Goal: Task Accomplishment & Management: Use online tool/utility

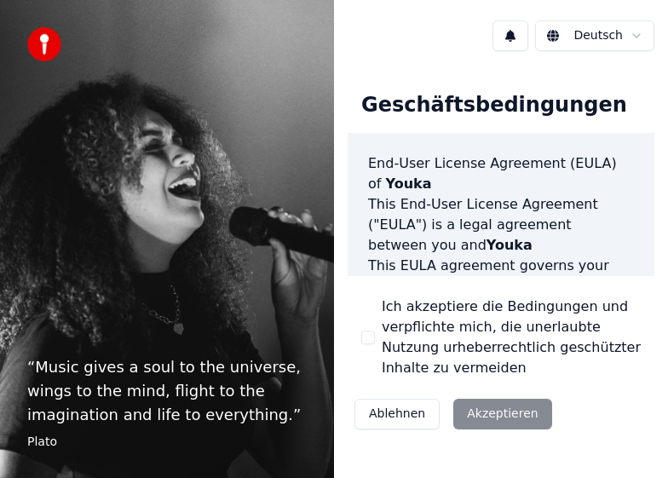
click at [492, 416] on div "Ablehnen Akzeptieren" at bounding box center [453, 414] width 211 height 44
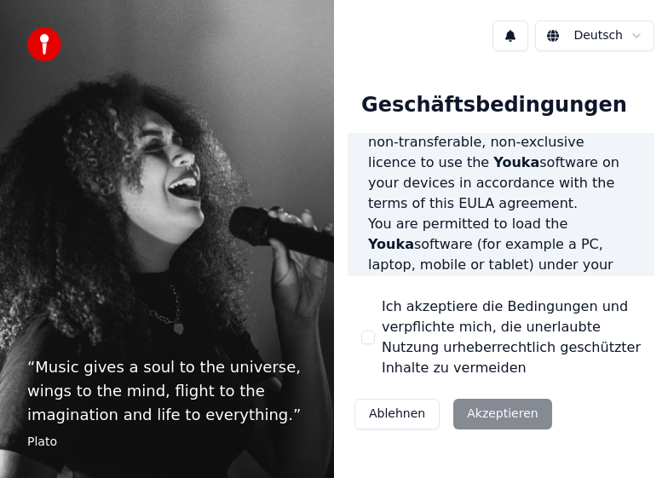
scroll to position [2188, 0]
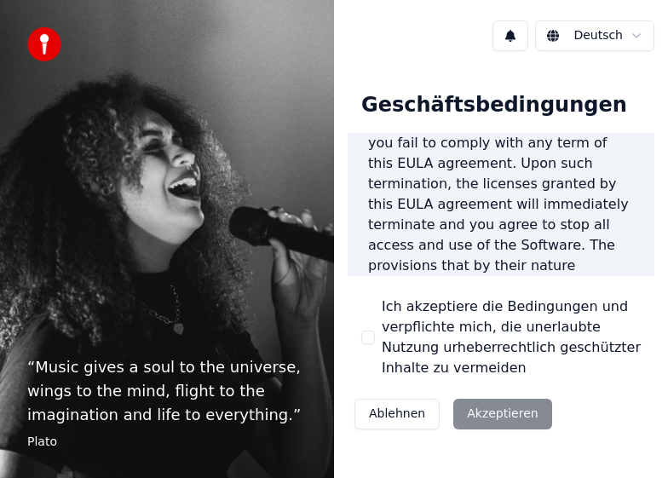
click at [481, 420] on div "Ablehnen Akzeptieren" at bounding box center [453, 414] width 211 height 44
click at [499, 413] on div "Ablehnen Akzeptieren" at bounding box center [453, 414] width 211 height 44
click at [637, 303] on label "Ich akzeptiere die Bedingungen und verpflichte mich, die unerlaubte Nutzung urh…" at bounding box center [511, 338] width 259 height 82
click at [375, 331] on button "Ich akzeptiere die Bedingungen und verpflichte mich, die unerlaubte Nutzung urh…" at bounding box center [368, 338] width 14 height 14
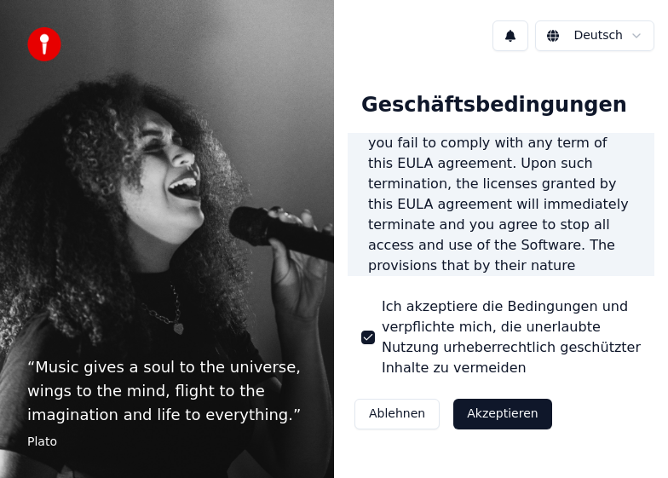
click at [498, 408] on button "Akzeptieren" at bounding box center [502, 414] width 98 height 31
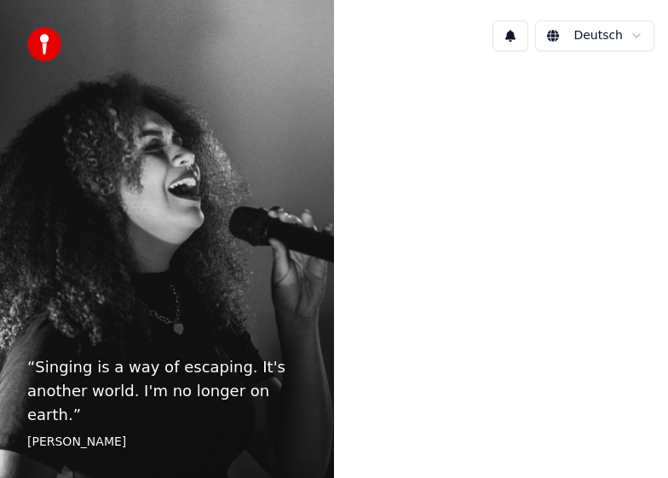
click at [498, 408] on div at bounding box center [501, 237] width 334 height 345
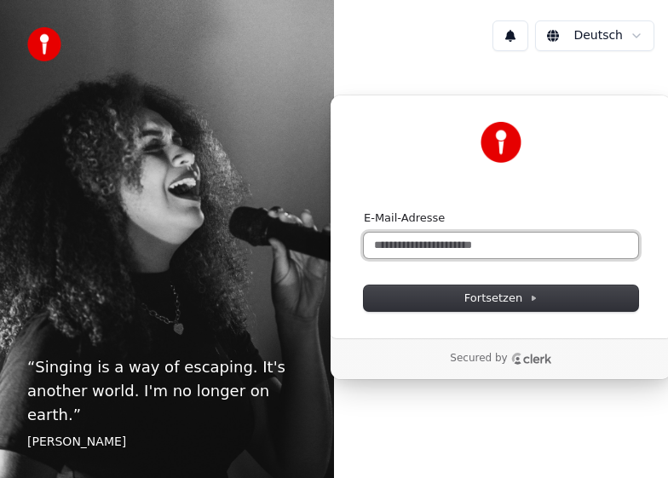
click at [486, 250] on input "E-Mail-Adresse" at bounding box center [501, 246] width 274 height 26
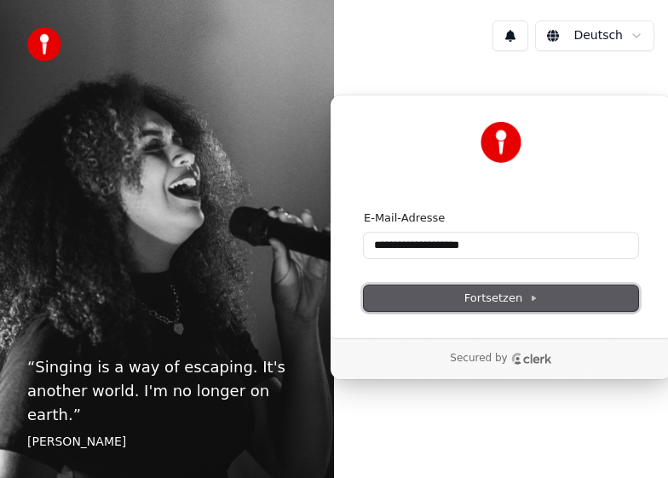
click at [502, 296] on span "Fortsetzen" at bounding box center [500, 298] width 73 height 15
type input "**********"
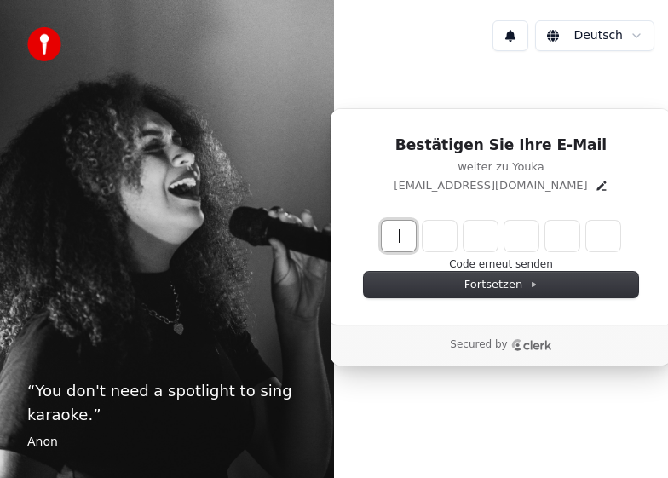
click at [400, 228] on input "Enter verification code" at bounding box center [518, 236] width 273 height 31
type input "******"
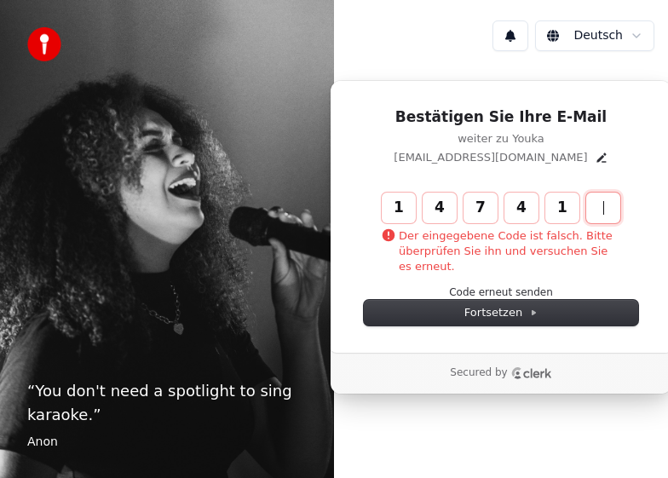
type input "******"
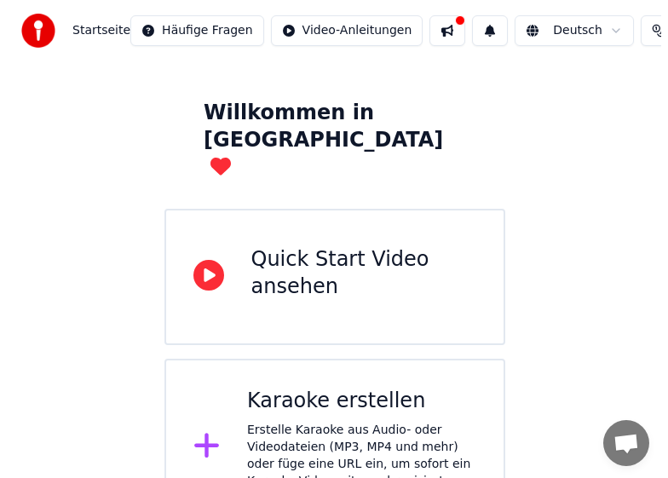
scroll to position [67, 0]
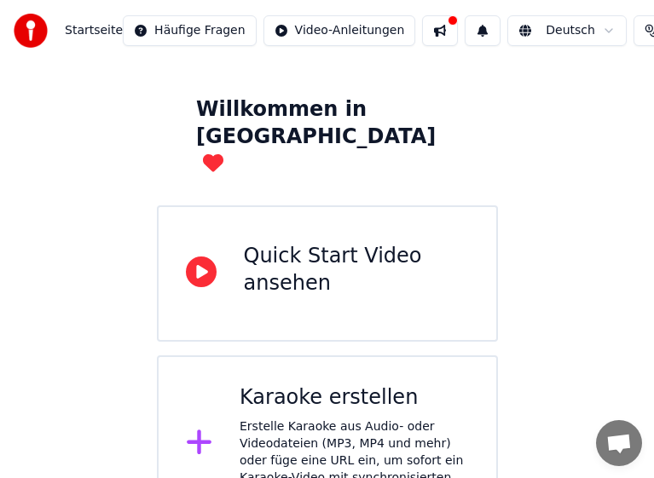
click at [337, 418] on div "Erstelle Karaoke aus Audio- oder Videodateien (MP3, MP4 und mehr) oder füge ein…" at bounding box center [353, 460] width 229 height 85
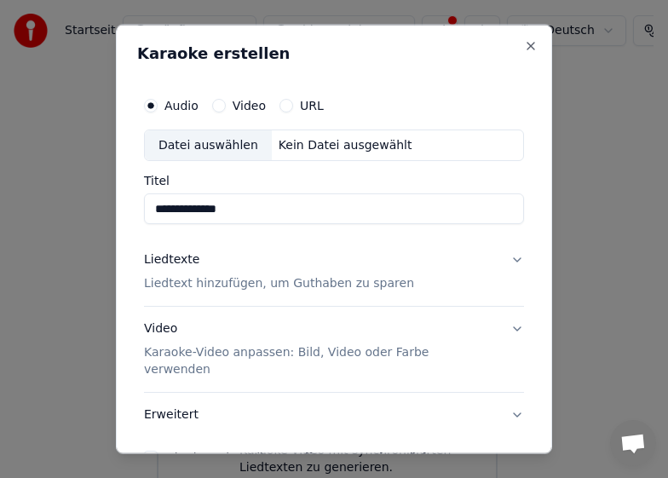
type input "**********"
click at [218, 286] on p "Liedtext hinzufügen, um Guthaben zu sparen" at bounding box center [279, 283] width 270 height 17
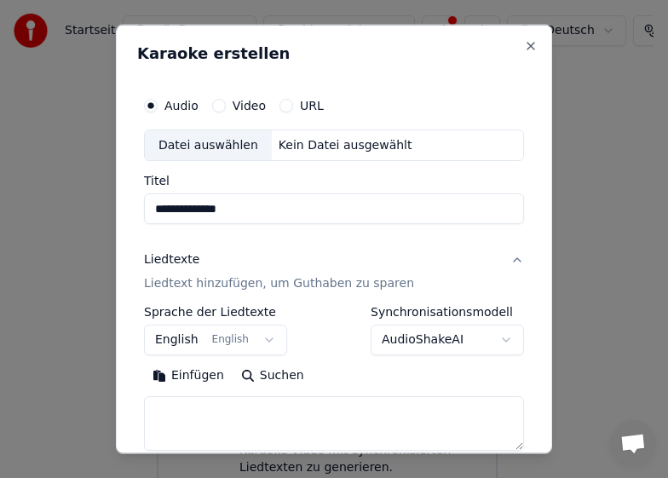
click at [256, 343] on button "English English" at bounding box center [215, 340] width 143 height 31
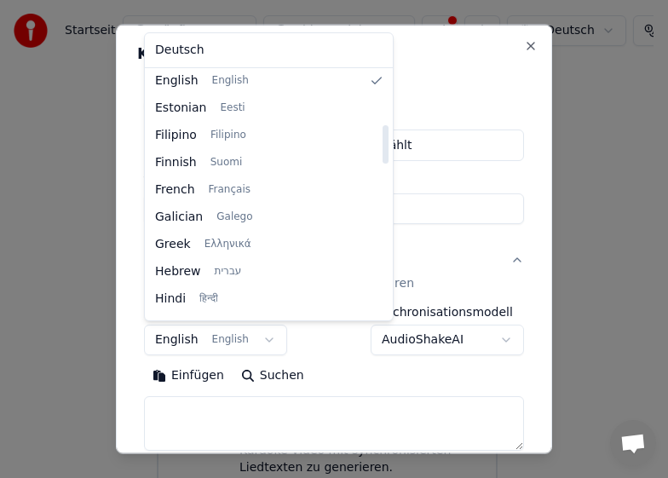
scroll to position [364, 0]
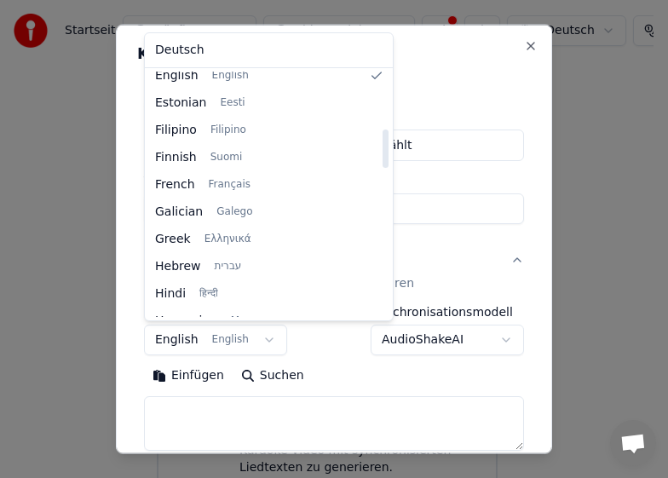
drag, startPoint x: 333, startPoint y: 123, endPoint x: 333, endPoint y: 159, distance: 35.8
click at [383, 159] on div at bounding box center [386, 149] width 6 height 38
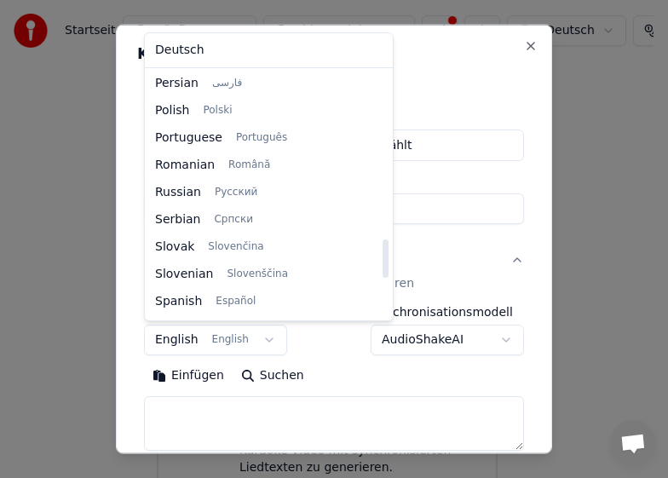
scroll to position [0, 0]
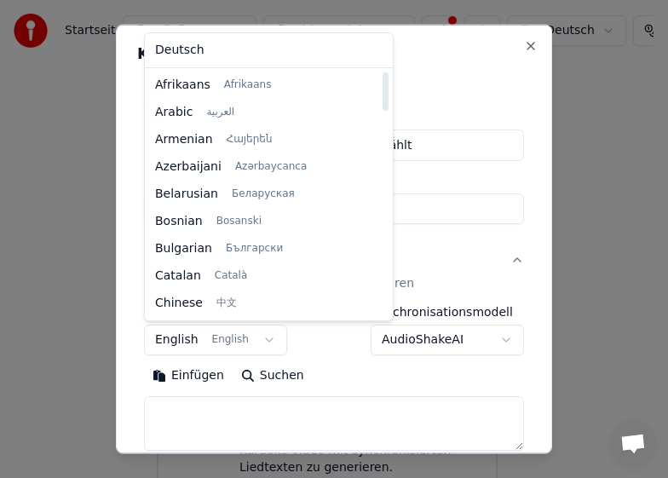
drag, startPoint x: 334, startPoint y: 140, endPoint x: 317, endPoint y: -75, distance: 215.4
click at [383, 72] on div at bounding box center [386, 91] width 6 height 38
select select "**"
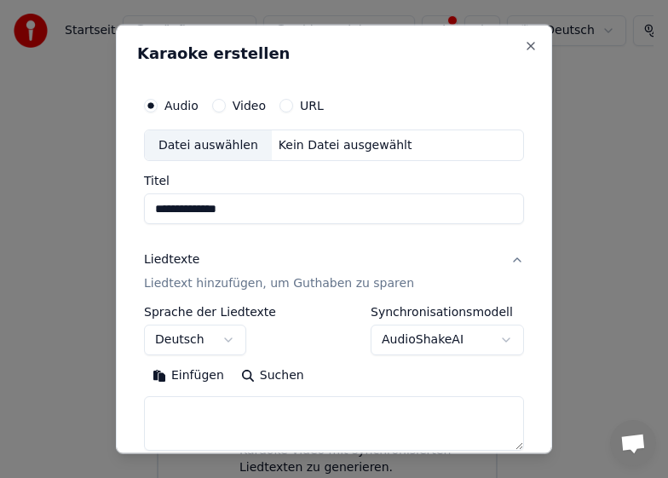
click at [251, 285] on p "Liedtext hinzufügen, um Guthaben zu sparen" at bounding box center [279, 283] width 270 height 17
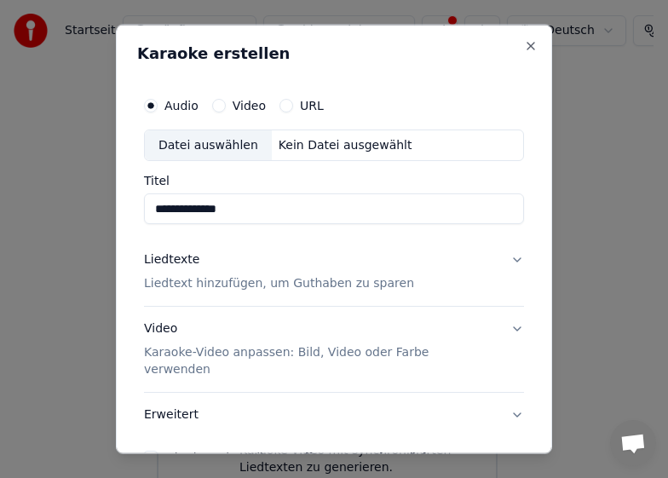
click at [502, 259] on button "Liedtexte Liedtext hinzufügen, um Guthaben zu sparen" at bounding box center [334, 272] width 380 height 68
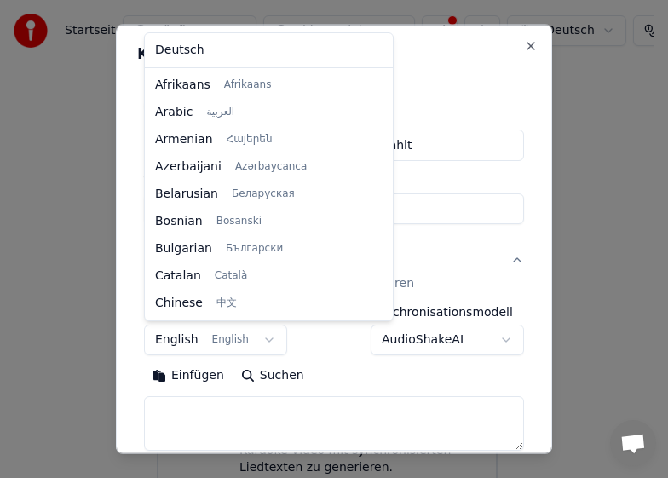
click at [260, 343] on body "**********" at bounding box center [327, 219] width 654 height 573
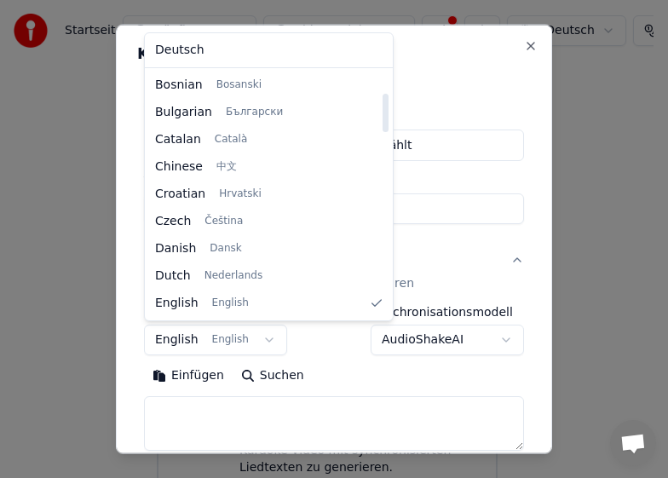
select select "**"
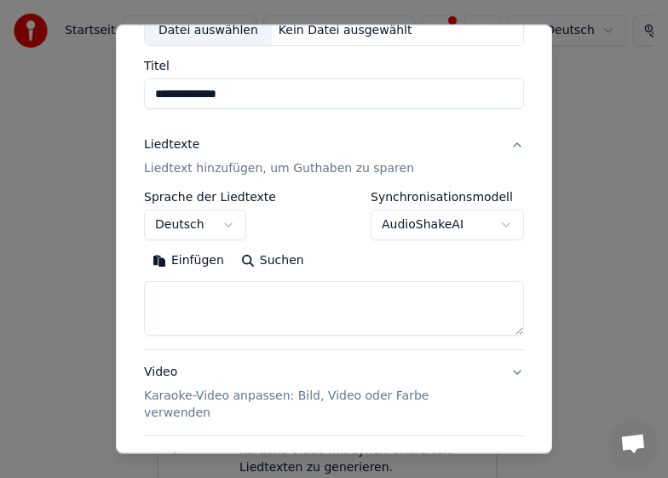
scroll to position [125, 0]
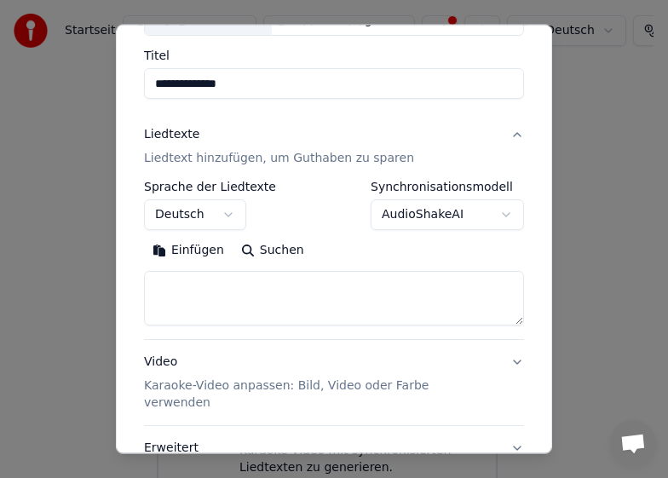
click at [197, 251] on button "Einfügen" at bounding box center [188, 250] width 89 height 27
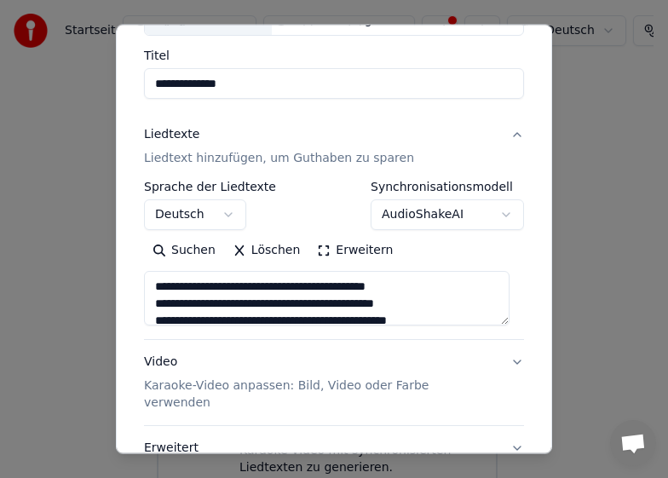
click at [499, 320] on textarea at bounding box center [327, 298] width 366 height 55
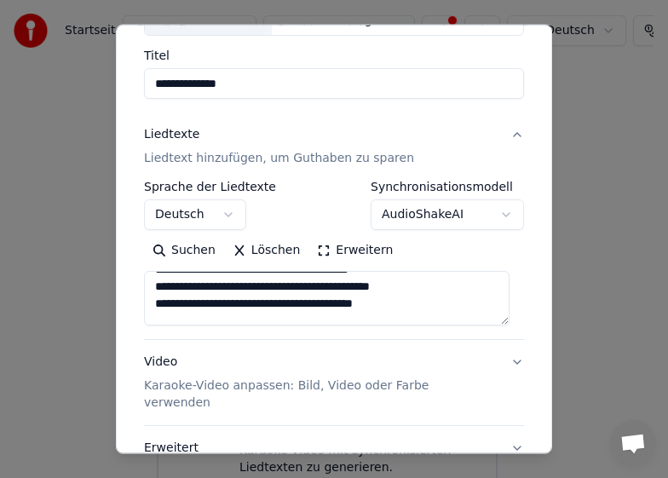
scroll to position [102, 0]
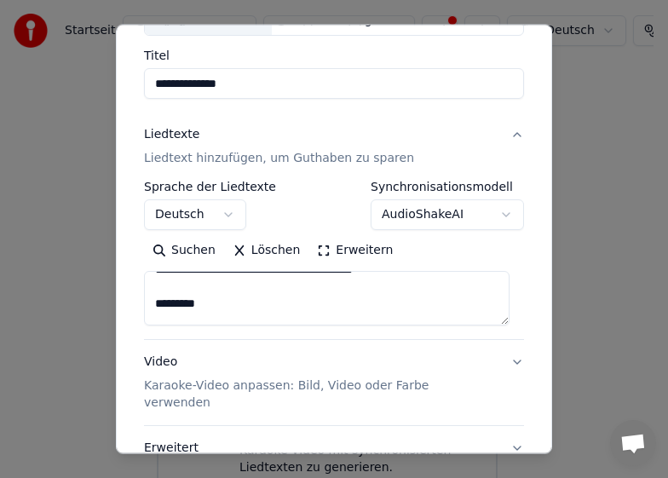
click at [204, 304] on textarea at bounding box center [327, 298] width 366 height 55
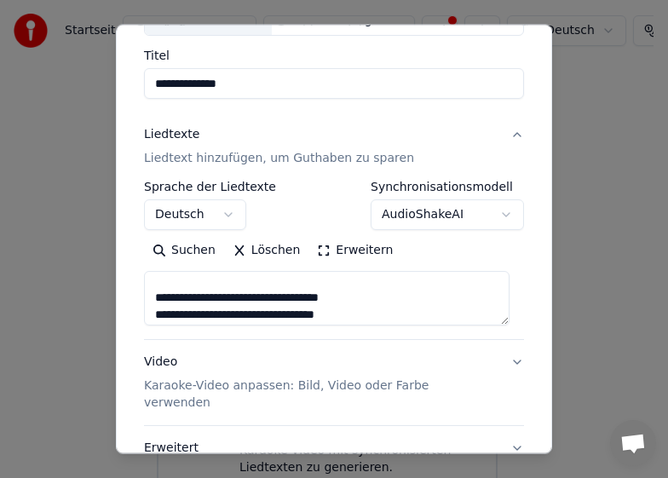
click at [153, 293] on textarea at bounding box center [327, 298] width 366 height 55
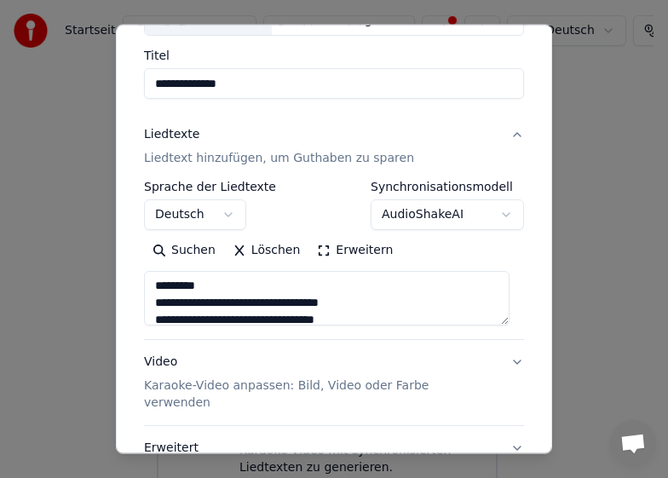
scroll to position [159, 0]
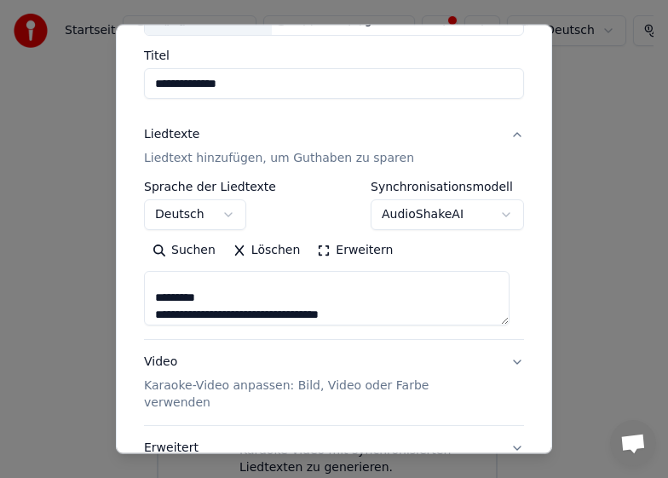
click at [249, 301] on textarea at bounding box center [327, 298] width 366 height 55
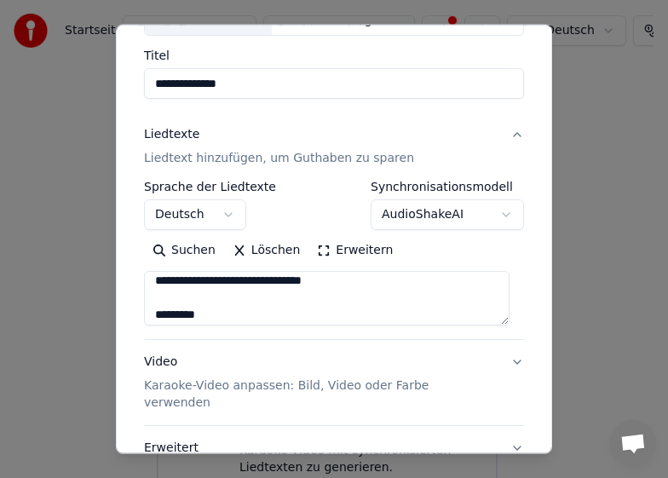
scroll to position [296, 0]
click at [205, 282] on textarea at bounding box center [327, 298] width 366 height 55
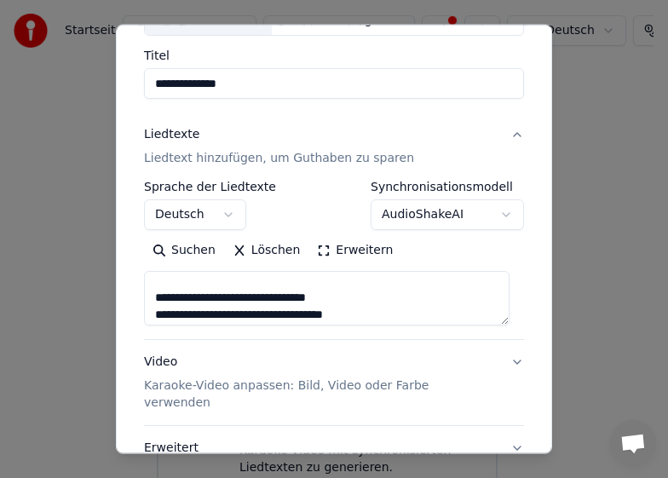
scroll to position [279, 0]
click at [153, 314] on textarea at bounding box center [327, 298] width 366 height 55
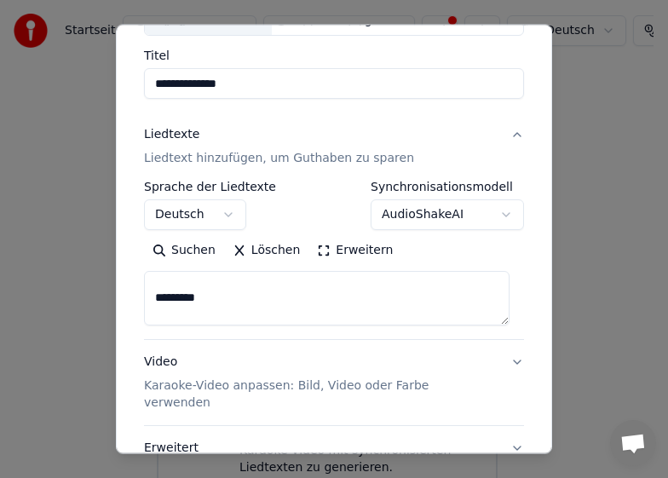
scroll to position [347, 0]
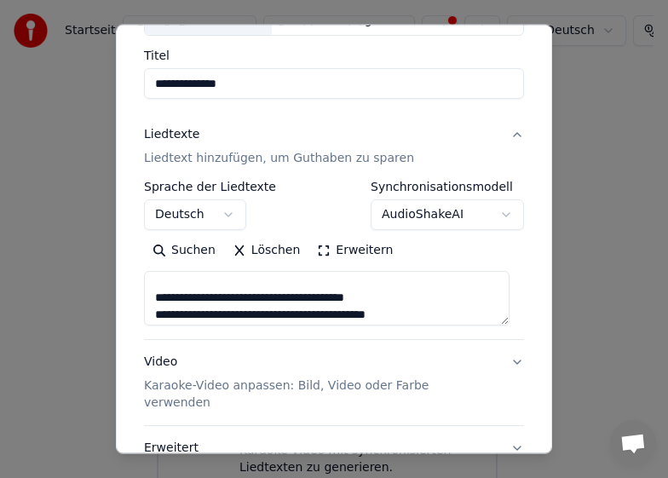
click at [155, 298] on textarea at bounding box center [327, 298] width 366 height 55
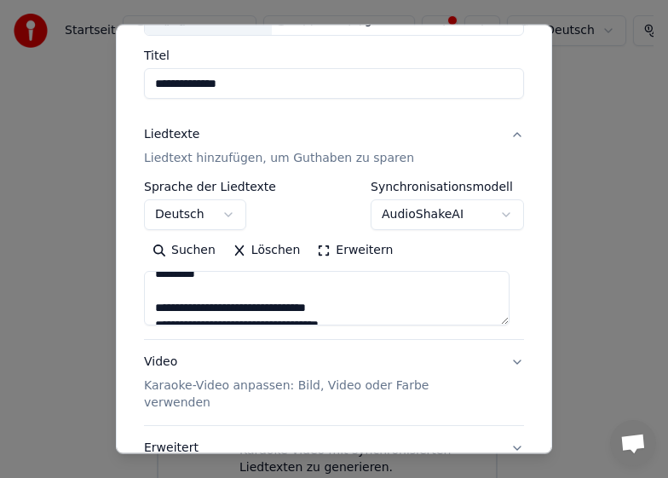
scroll to position [449, 0]
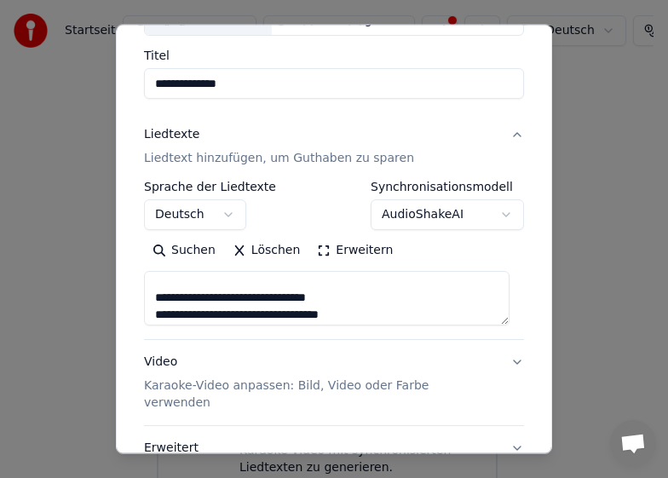
click at [152, 297] on textarea at bounding box center [327, 298] width 366 height 55
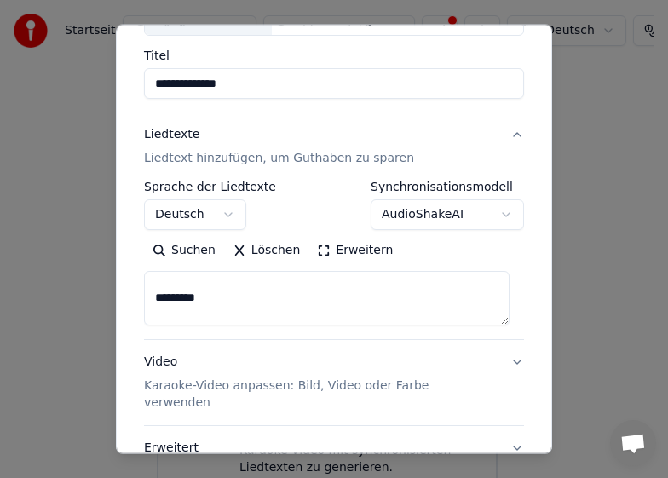
scroll to position [483, 0]
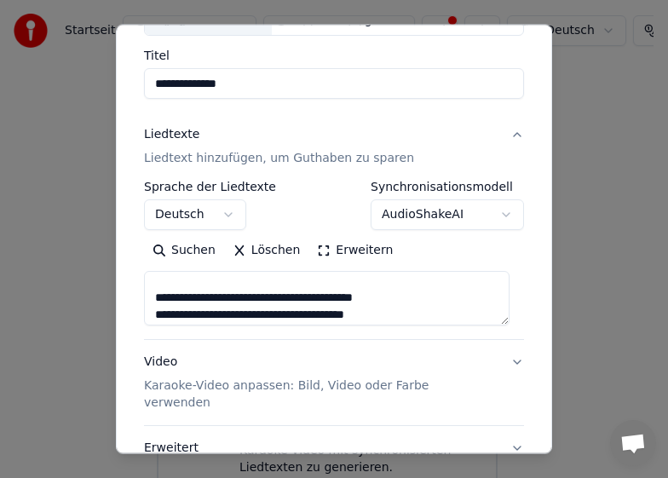
click at [151, 302] on textarea at bounding box center [327, 298] width 366 height 55
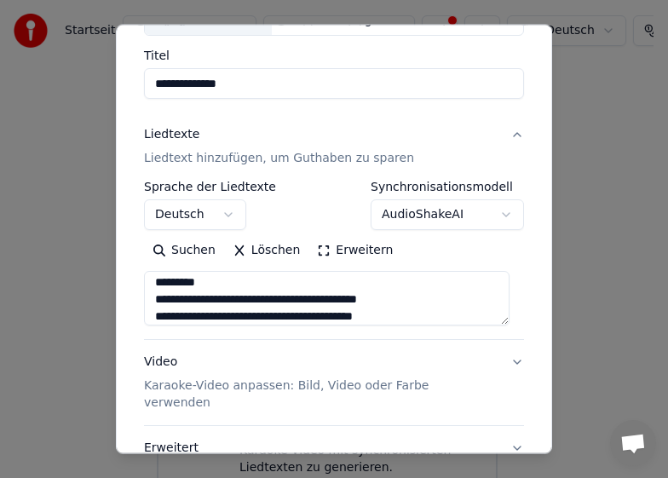
scroll to position [574, 0]
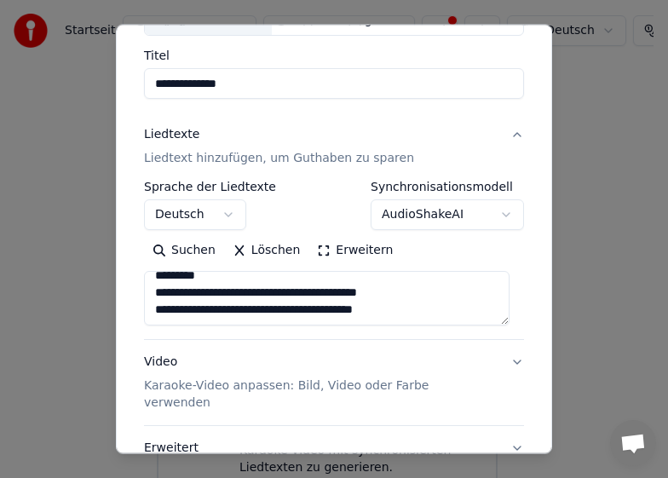
click at [154, 291] on textarea at bounding box center [327, 298] width 366 height 55
type textarea "**********"
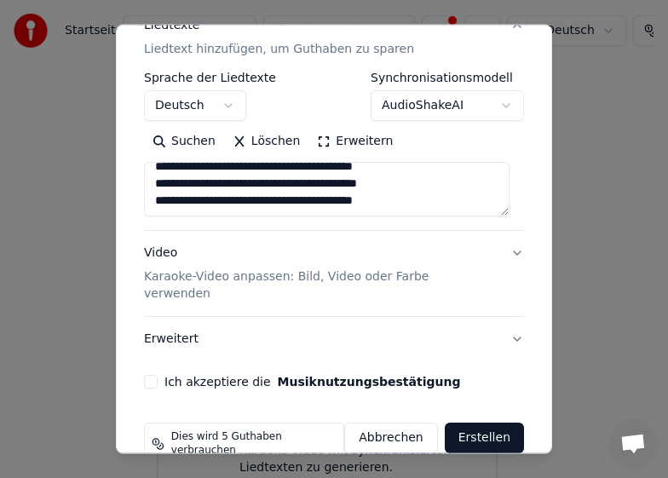
scroll to position [239, 0]
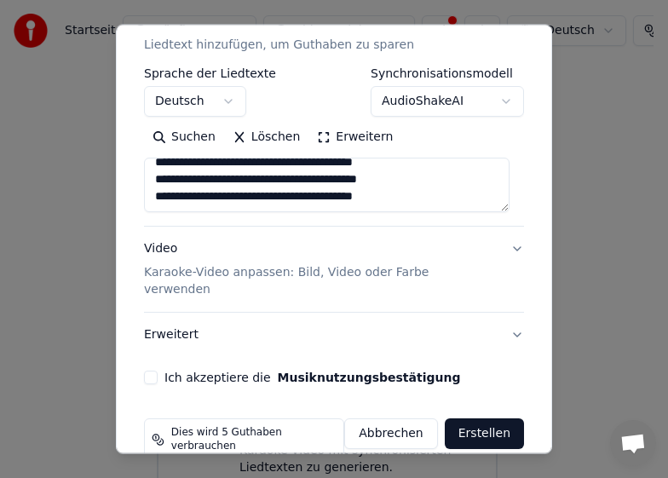
click at [151, 371] on button "Ich akzeptiere die Musiknutzungsbestätigung" at bounding box center [151, 378] width 14 height 14
click at [170, 320] on button "Erweitert" at bounding box center [334, 335] width 380 height 44
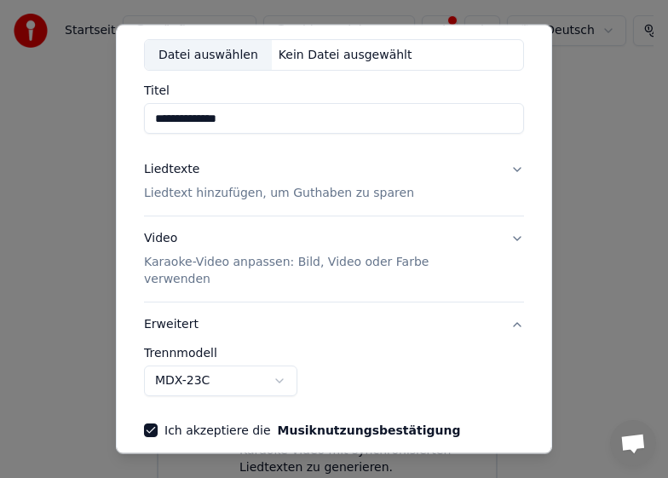
scroll to position [0, 0]
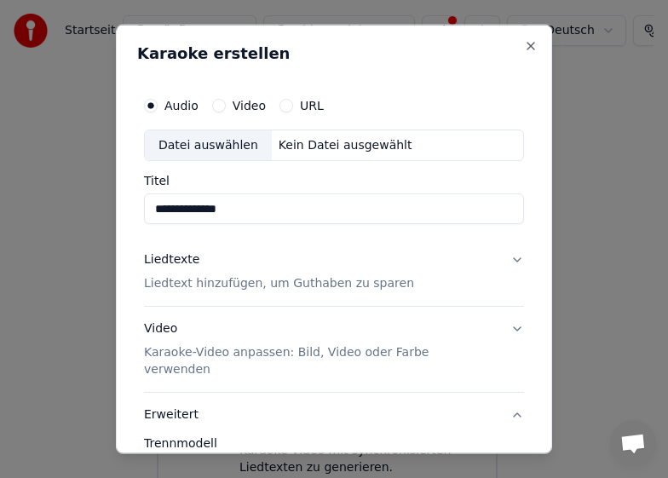
click at [220, 140] on div "Datei auswählen" at bounding box center [208, 145] width 127 height 31
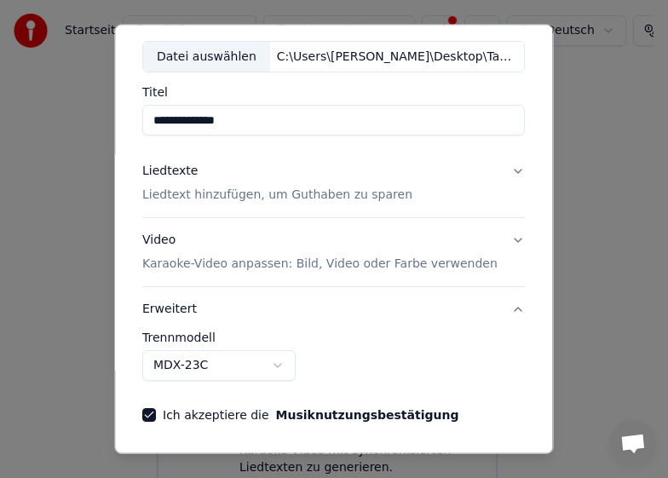
scroll to position [94, 0]
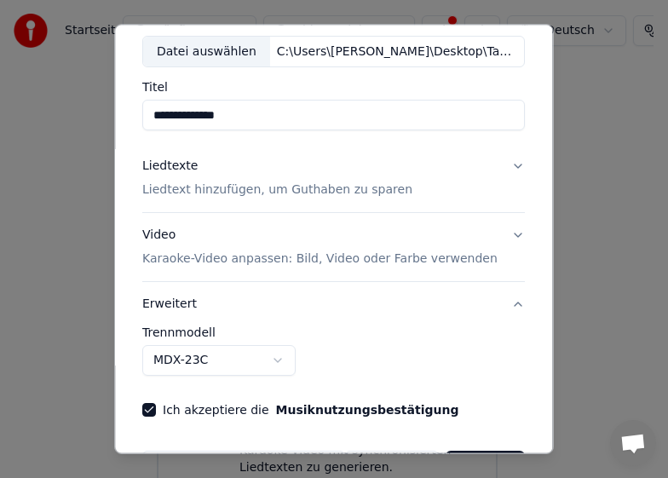
click at [503, 228] on button "Video Karaoke-Video anpassen: Bild, Video oder Farbe verwenden" at bounding box center [333, 247] width 383 height 68
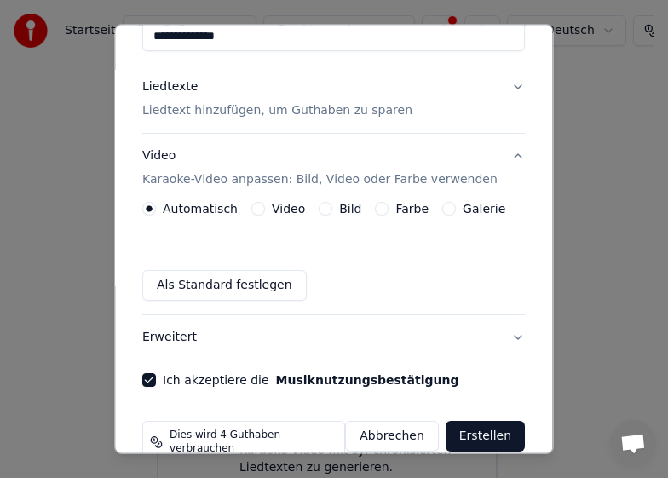
scroll to position [199, 0]
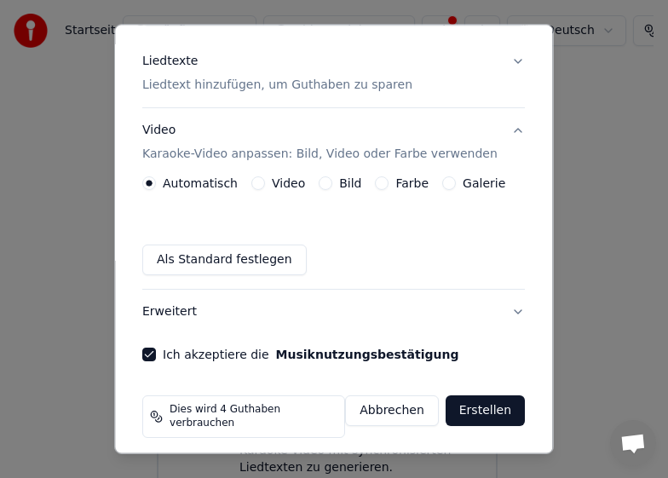
click at [471, 413] on button "Erstellen" at bounding box center [485, 410] width 79 height 31
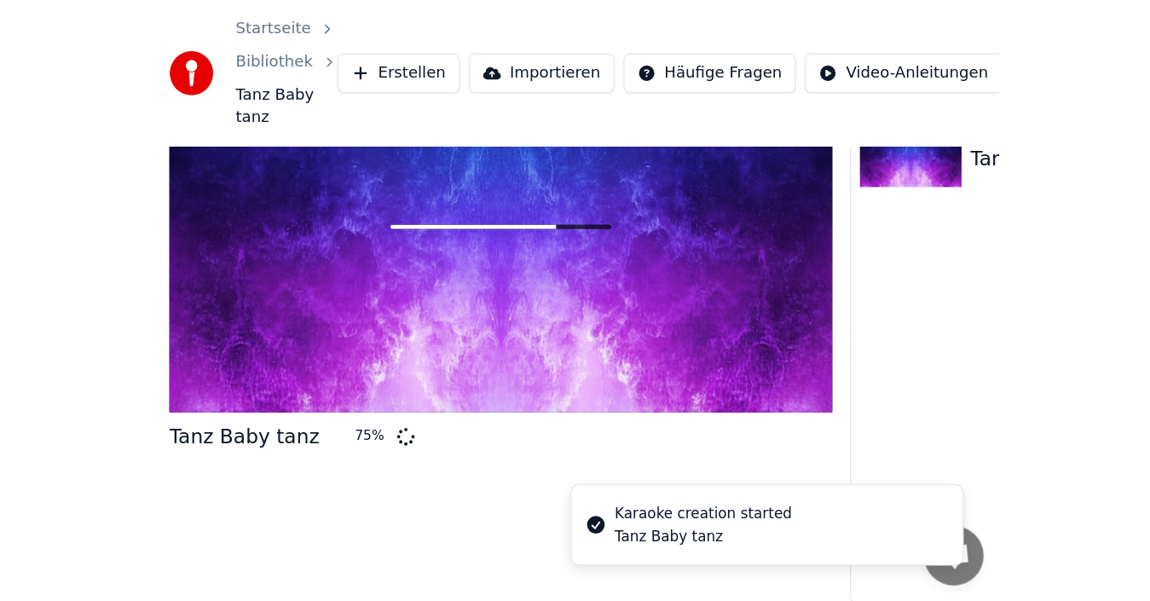
scroll to position [12, 0]
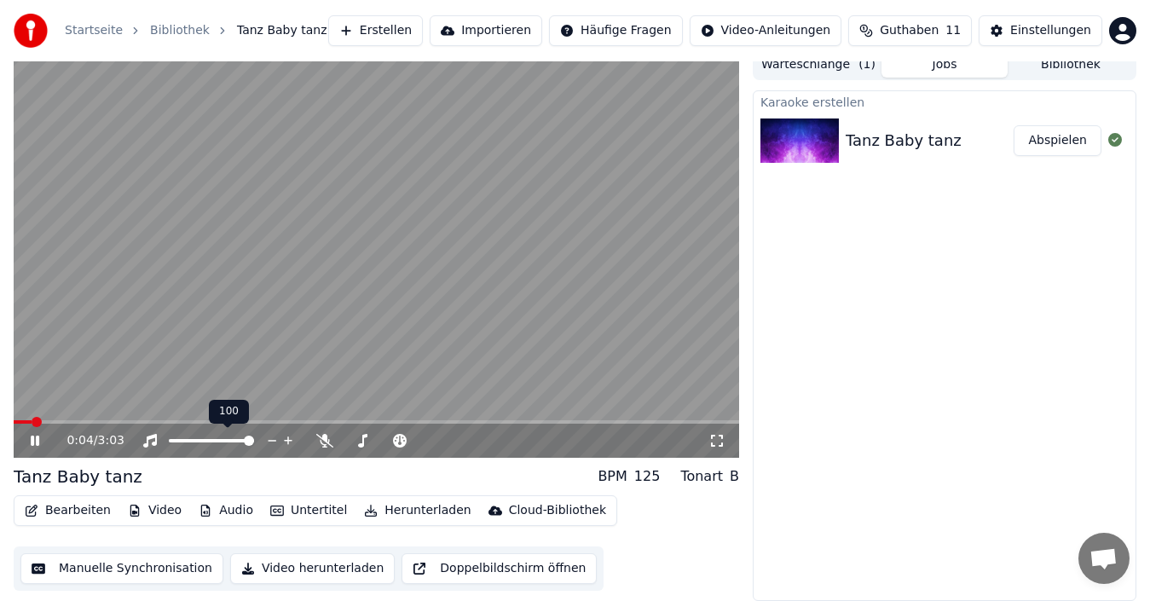
click at [288, 437] on icon at bounding box center [288, 440] width 9 height 9
click at [35, 441] on icon at bounding box center [46, 441] width 39 height 14
click at [667, 140] on icon at bounding box center [1115, 140] width 14 height 14
click at [408, 477] on button "Herunterladen" at bounding box center [417, 511] width 120 height 24
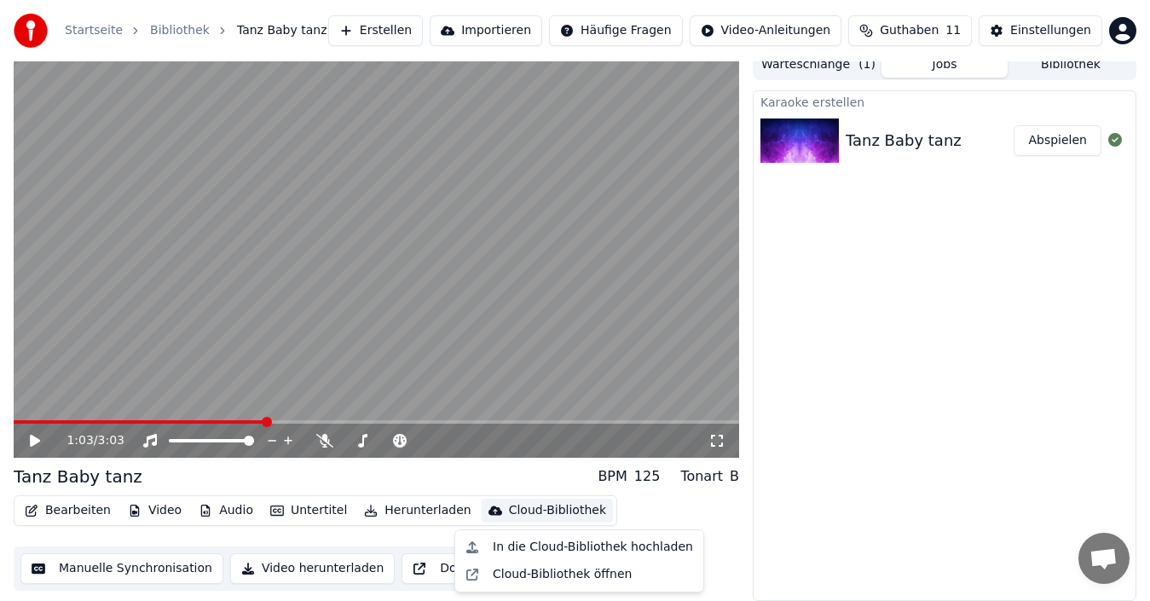
click at [667, 464] on div "Karaoke erstellen Tanz Baby tanz Abspielen" at bounding box center [943, 345] width 383 height 510
click at [284, 477] on button "Video herunterladen" at bounding box center [312, 568] width 164 height 31
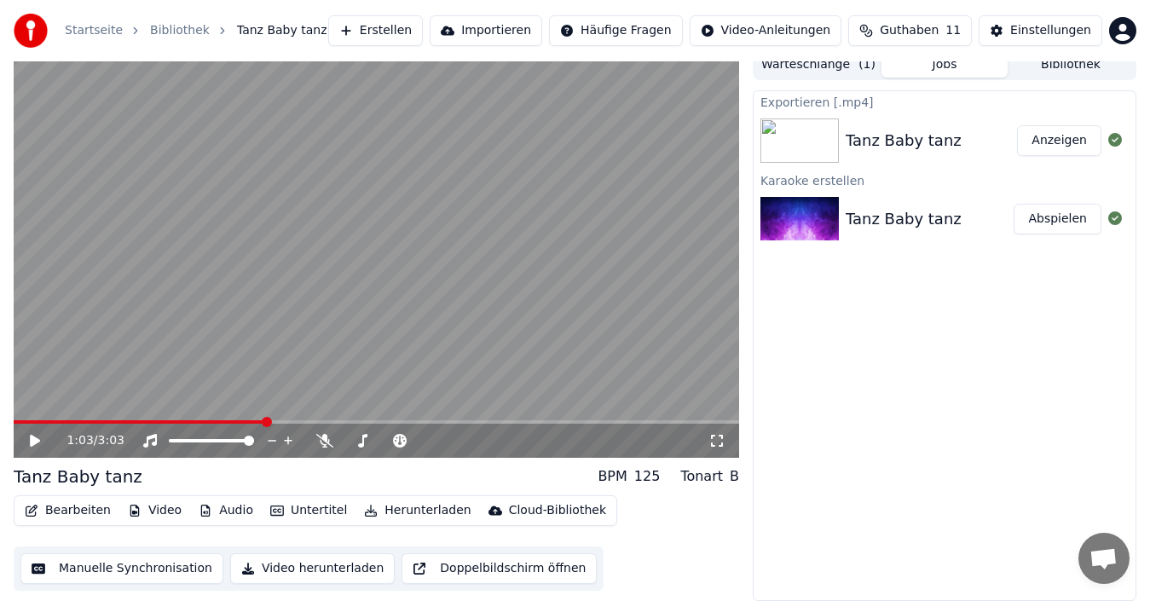
click at [667, 135] on button "Anzeigen" at bounding box center [1059, 140] width 84 height 31
